Goal: Complete application form: Complete application form

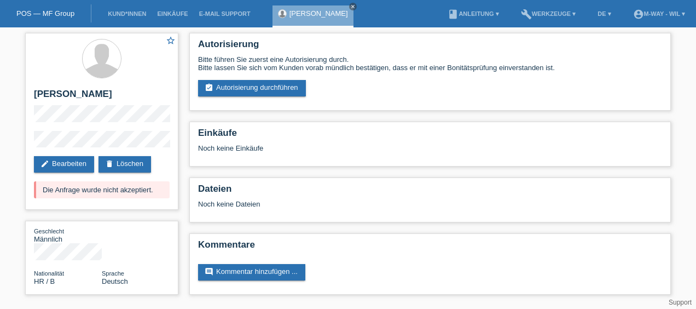
click at [43, 13] on link "POS — MF Group" at bounding box center [45, 13] width 58 height 8
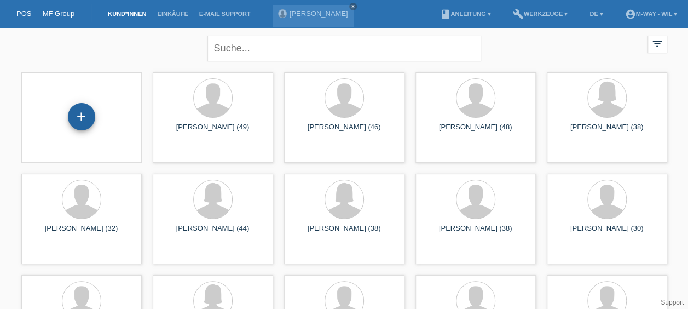
click at [83, 114] on div "+" at bounding box center [81, 116] width 27 height 27
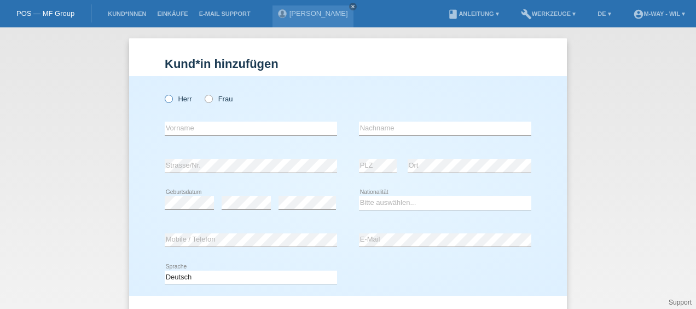
click at [163, 93] on icon at bounding box center [163, 93] width 0 height 0
click at [166, 100] on input "Herr" at bounding box center [168, 98] width 7 height 7
radio input "true"
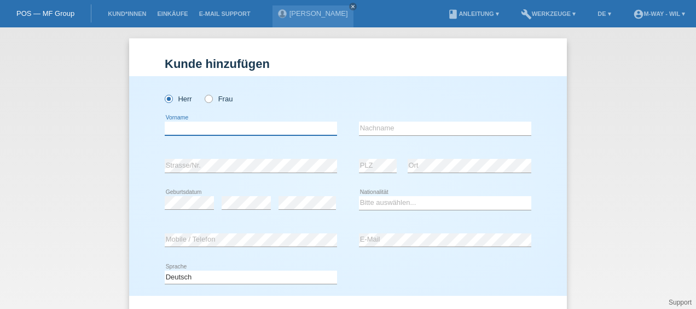
click at [171, 129] on input "text" at bounding box center [251, 129] width 172 height 14
type input "Visar"
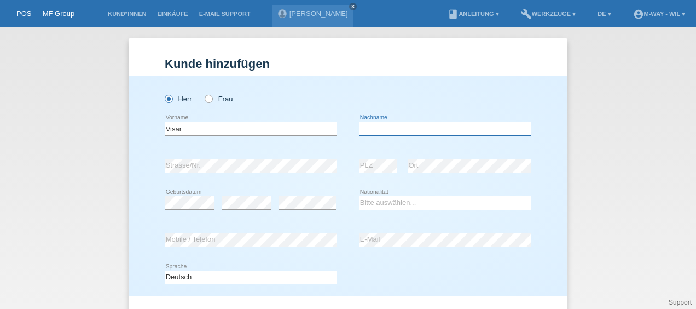
click at [368, 131] on input "text" at bounding box center [445, 129] width 172 height 14
type input "Tifeku"
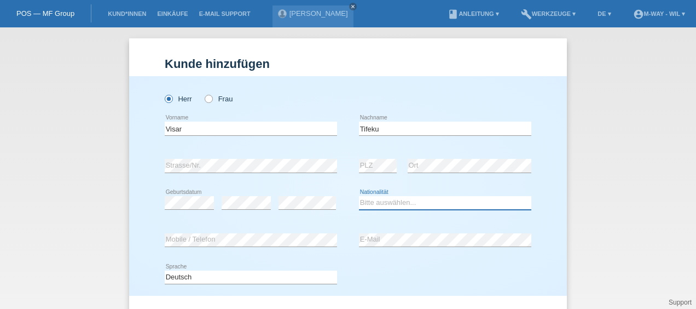
click at [391, 205] on select "Bitte auswählen... Schweiz Deutschland Liechtenstein Österreich ------------ Af…" at bounding box center [445, 202] width 172 height 13
select select "XK"
click at [359, 196] on select "Bitte auswählen... Schweiz Deutschland Liechtenstein Österreich ------------ Af…" at bounding box center [445, 202] width 172 height 13
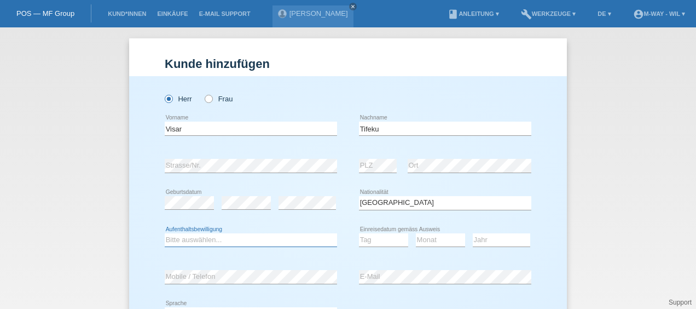
click at [174, 240] on select "Bitte auswählen... C B B - Flüchtlingsstatus Andere" at bounding box center [251, 239] width 172 height 13
select select "B"
click at [165, 233] on select "Bitte auswählen... C B B - Flüchtlingsstatus Andere" at bounding box center [251, 239] width 172 height 13
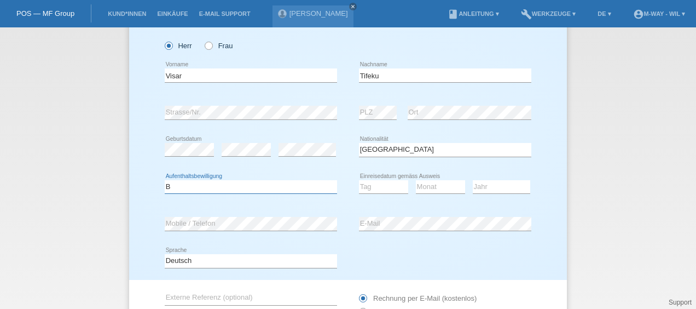
scroll to position [59, 0]
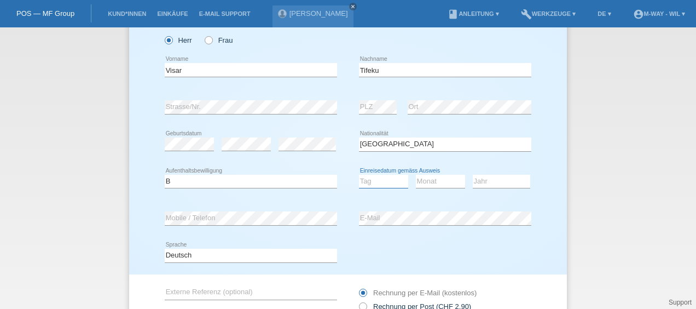
click at [363, 177] on select "Tag 01 02 03 04 05 06 07 08 09 10 11" at bounding box center [383, 181] width 49 height 13
select select "30"
click at [359, 175] on select "Tag 01 02 03 04 05 06 07 08 09 10 11" at bounding box center [383, 181] width 49 height 13
click at [429, 180] on select "Monat 01 02 03 04 05 06 07 08 09 10 11" at bounding box center [440, 181] width 49 height 13
select select "06"
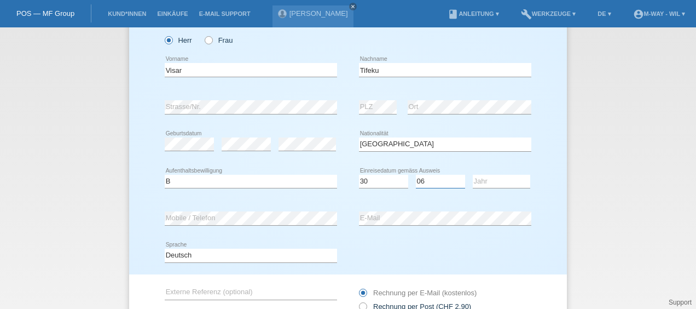
click at [416, 175] on select "Monat 01 02 03 04 05 06 07 08 09 10 11" at bounding box center [440, 181] width 49 height 13
click at [494, 183] on select "Jahr 2025 2024 2023 2022 2021 2020 2019 2018 2017 2016 2015 2014 2013 2012 2011…" at bounding box center [501, 181] width 57 height 13
select select "2024"
click at [473, 175] on select "Jahr 2025 2024 2023 2022 2021 2020 2019 2018 2017 2016 2015 2014 2013 2012 2011…" at bounding box center [501, 181] width 57 height 13
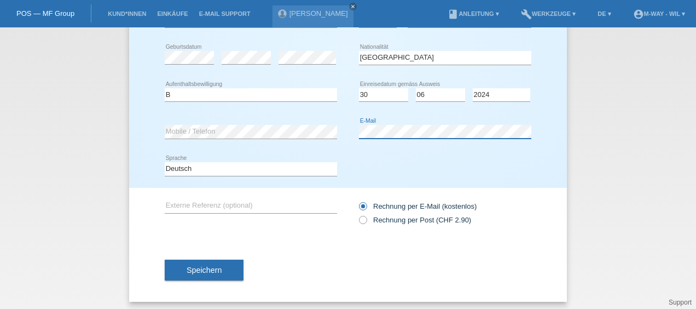
scroll to position [147, 0]
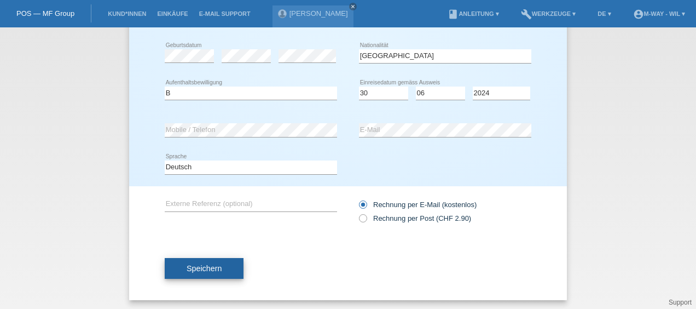
click at [200, 264] on span "Speichern" at bounding box center [204, 268] width 35 height 9
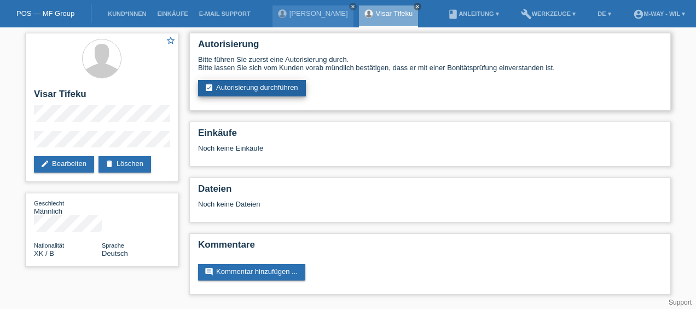
click at [234, 89] on link "assignment_turned_in Autorisierung durchführen" at bounding box center [252, 88] width 108 height 16
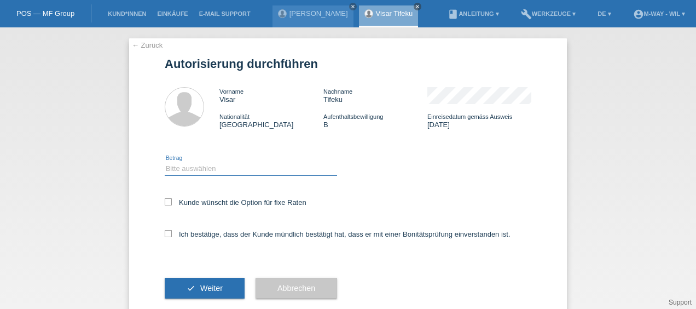
click at [171, 164] on select "Bitte auswählen CHF 1.00 - CHF 499.00 CHF 500.00 - CHF 1'999.00 CHF 2'000.00 - …" at bounding box center [251, 168] width 172 height 13
select select "3"
click at [165, 162] on select "Bitte auswählen CHF 1.00 - CHF 499.00 CHF 500.00 - CHF 1'999.00 CHF 2'000.00 - …" at bounding box center [251, 168] width 172 height 13
click at [165, 234] on icon at bounding box center [168, 233] width 7 height 7
click at [165, 234] on input "Ich bestätige, dass der Kunde mündlich bestätigt hat, dass er mit einer Bonität…" at bounding box center [168, 233] width 7 height 7
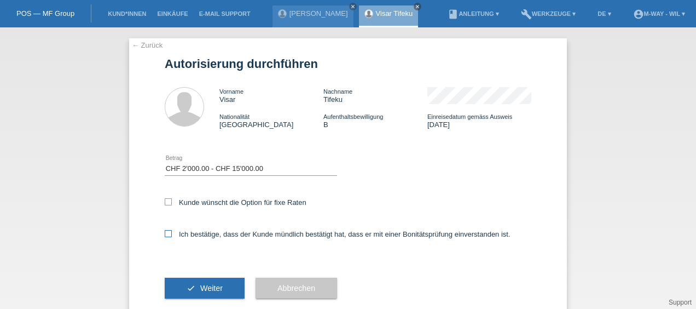
checkbox input "true"
click at [193, 286] on button "check Weiter" at bounding box center [205, 288] width 80 height 21
